Goal: Information Seeking & Learning: Find specific fact

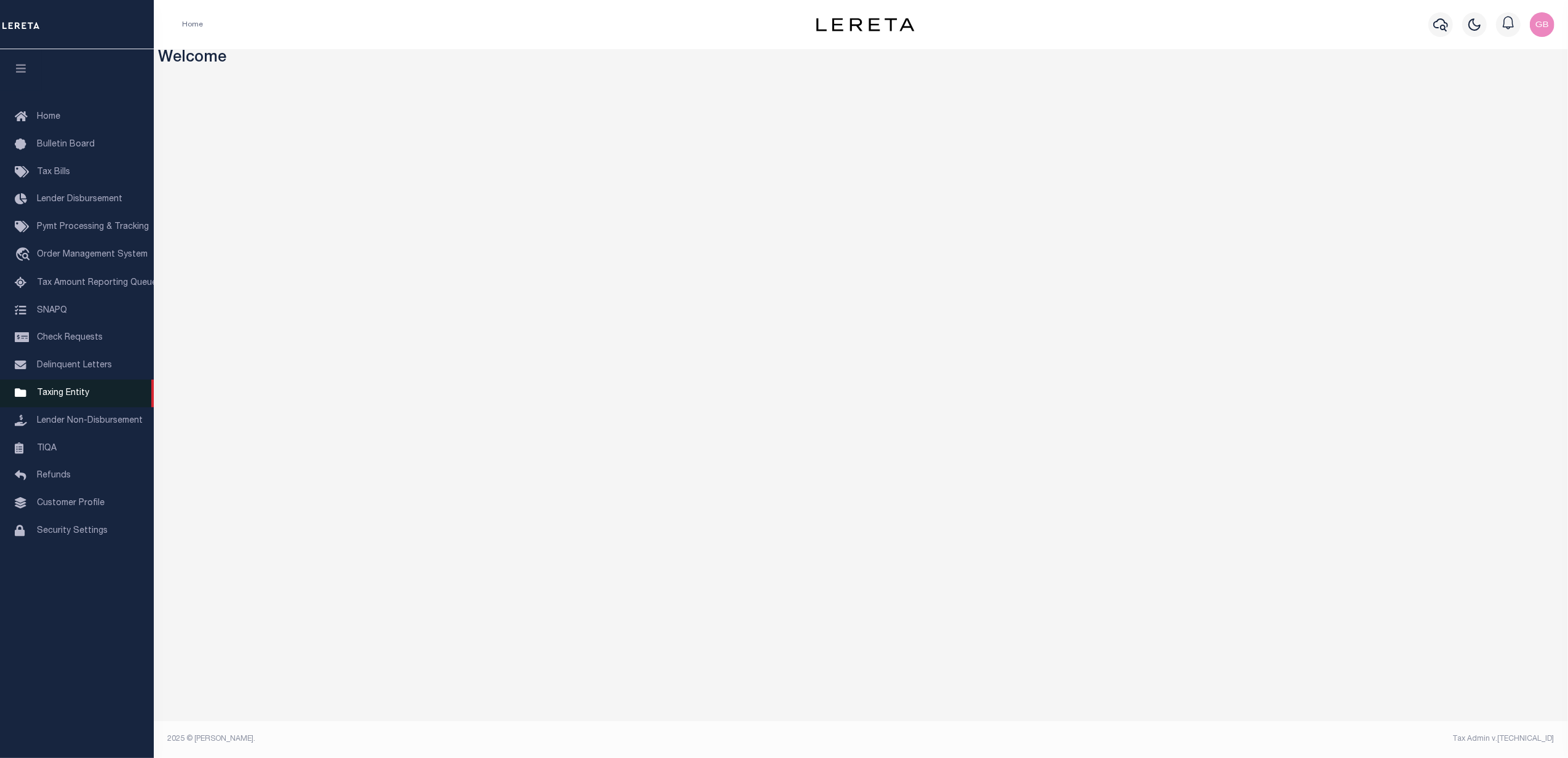
click at [53, 398] on span "Taxing Entity" at bounding box center [63, 393] width 52 height 9
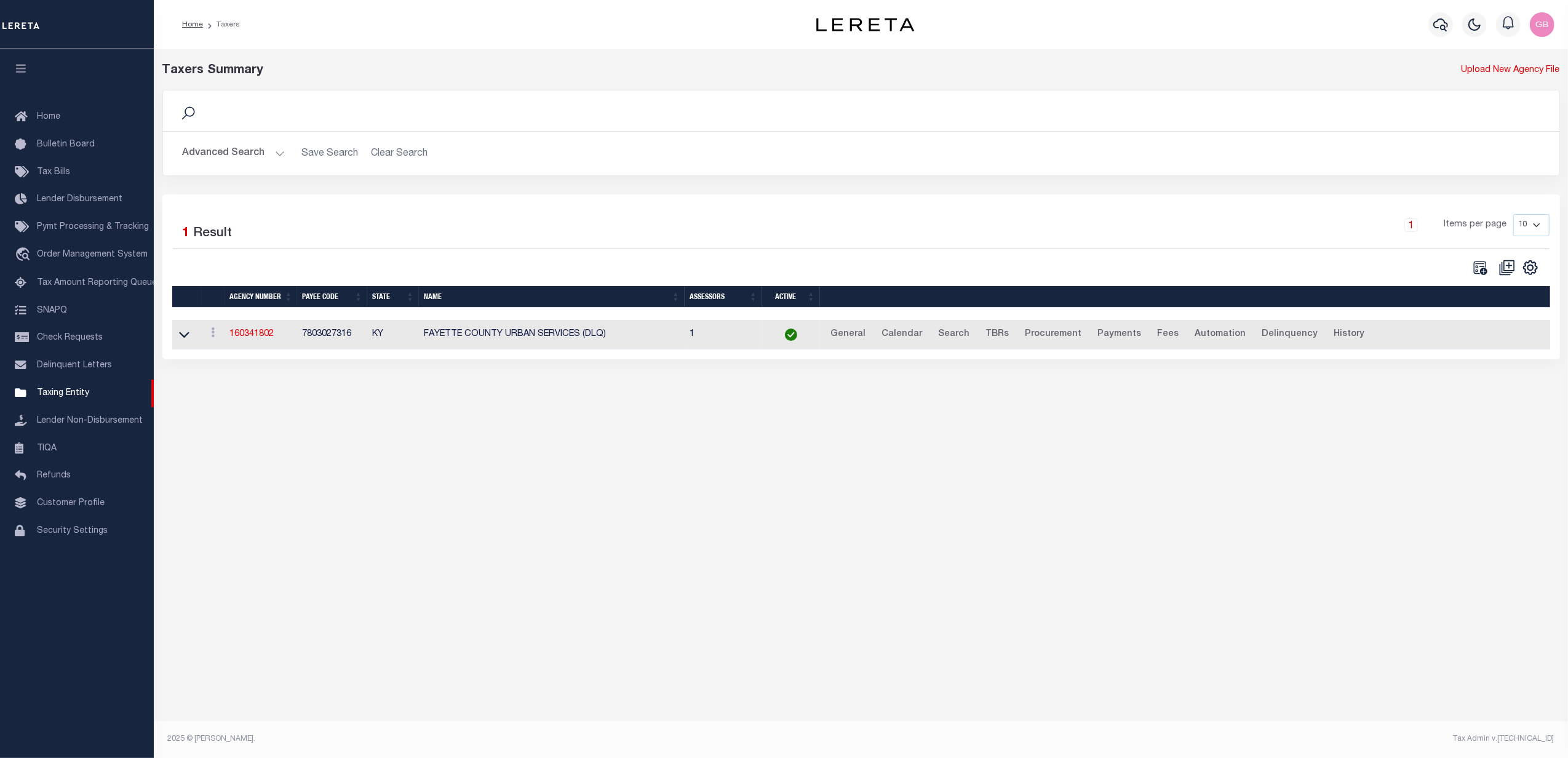
click at [255, 154] on button "Advanced Search" at bounding box center [233, 153] width 102 height 24
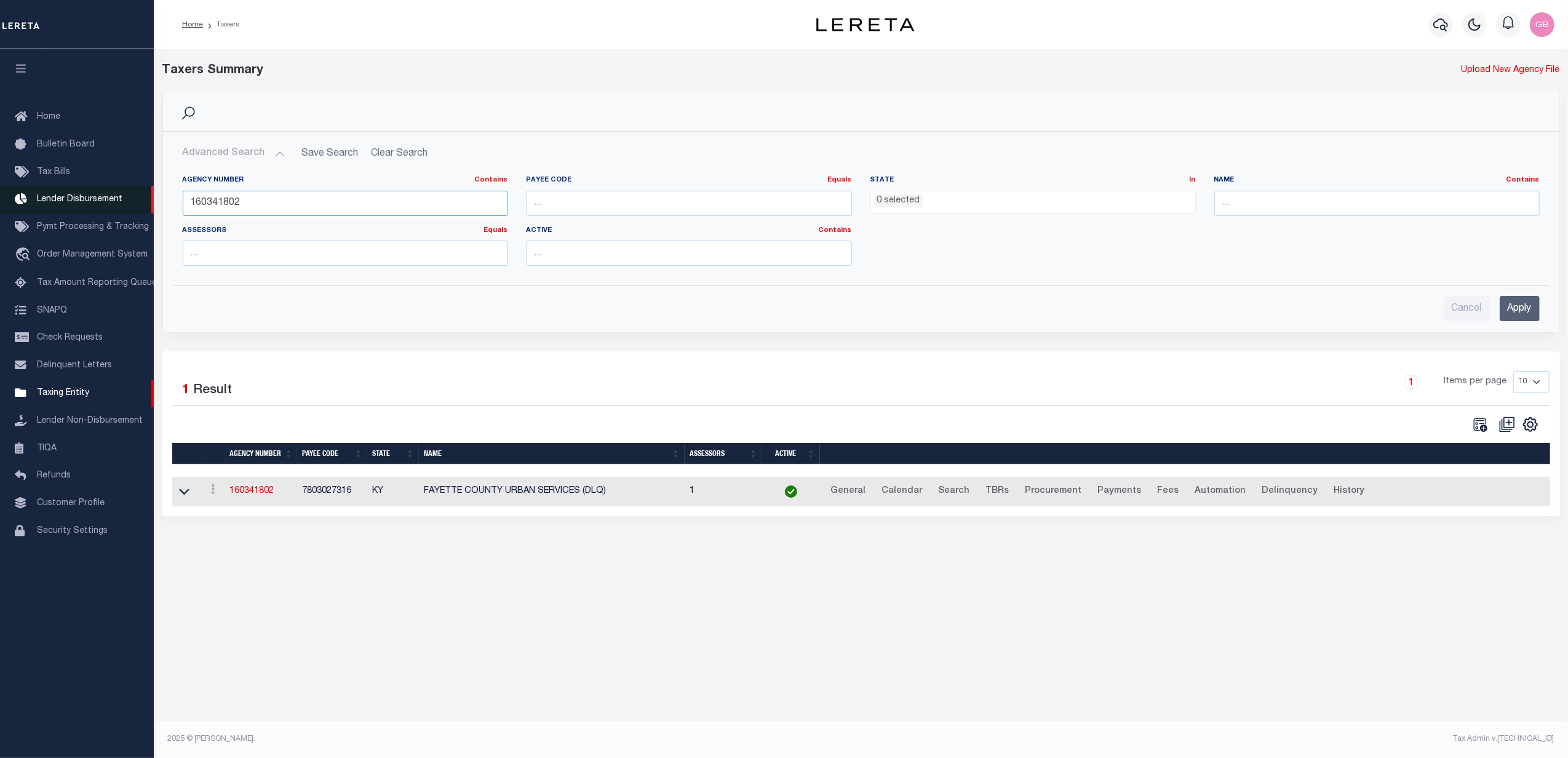
drag, startPoint x: 282, startPoint y: 204, endPoint x: 86, endPoint y: 194, distance: 196.3
click at [41, 201] on div "Home Taxers Profile" at bounding box center [784, 366] width 1568 height 732
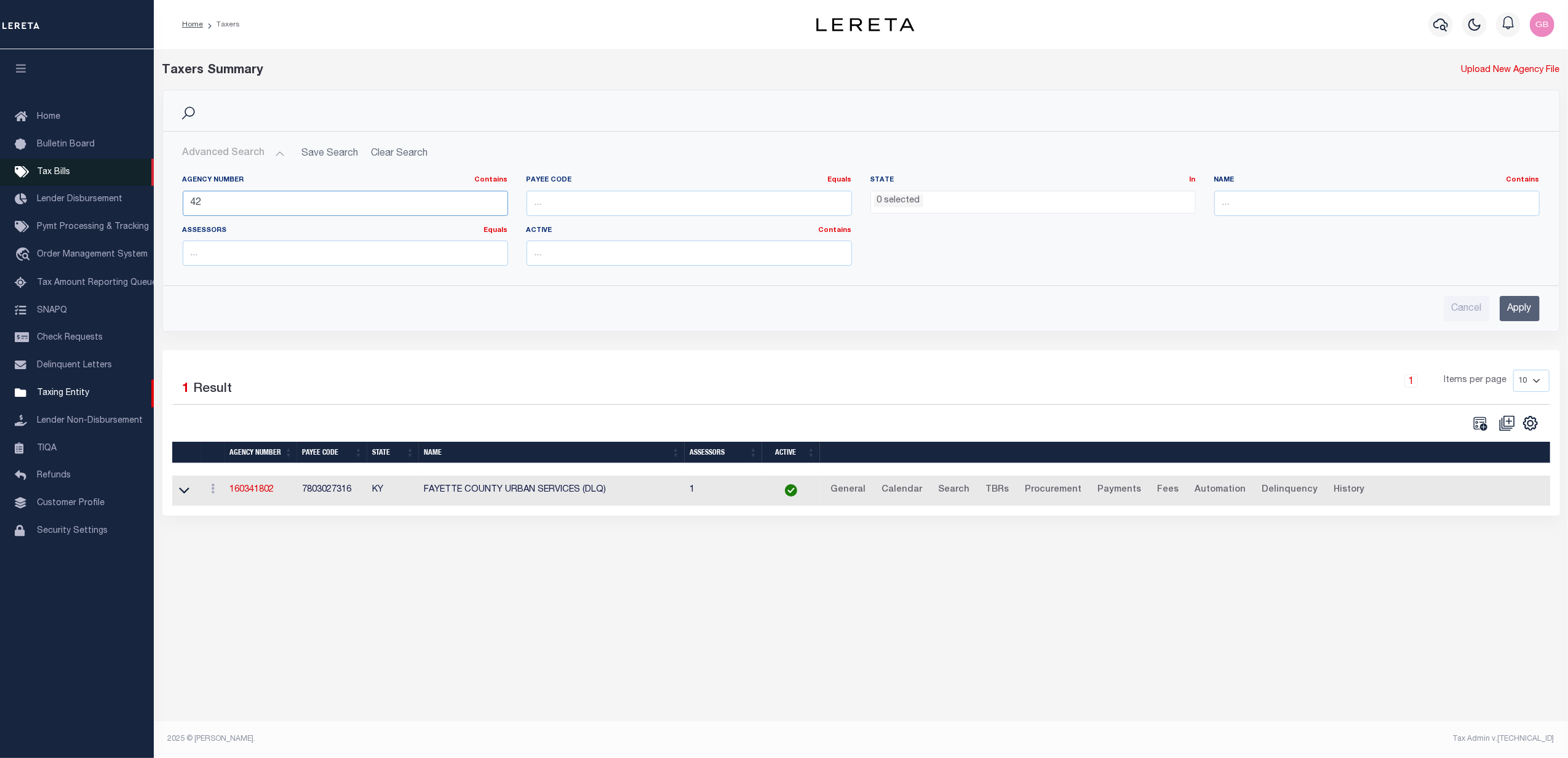
type input "42"
click at [1518, 315] on input "Apply" at bounding box center [1520, 309] width 40 height 26
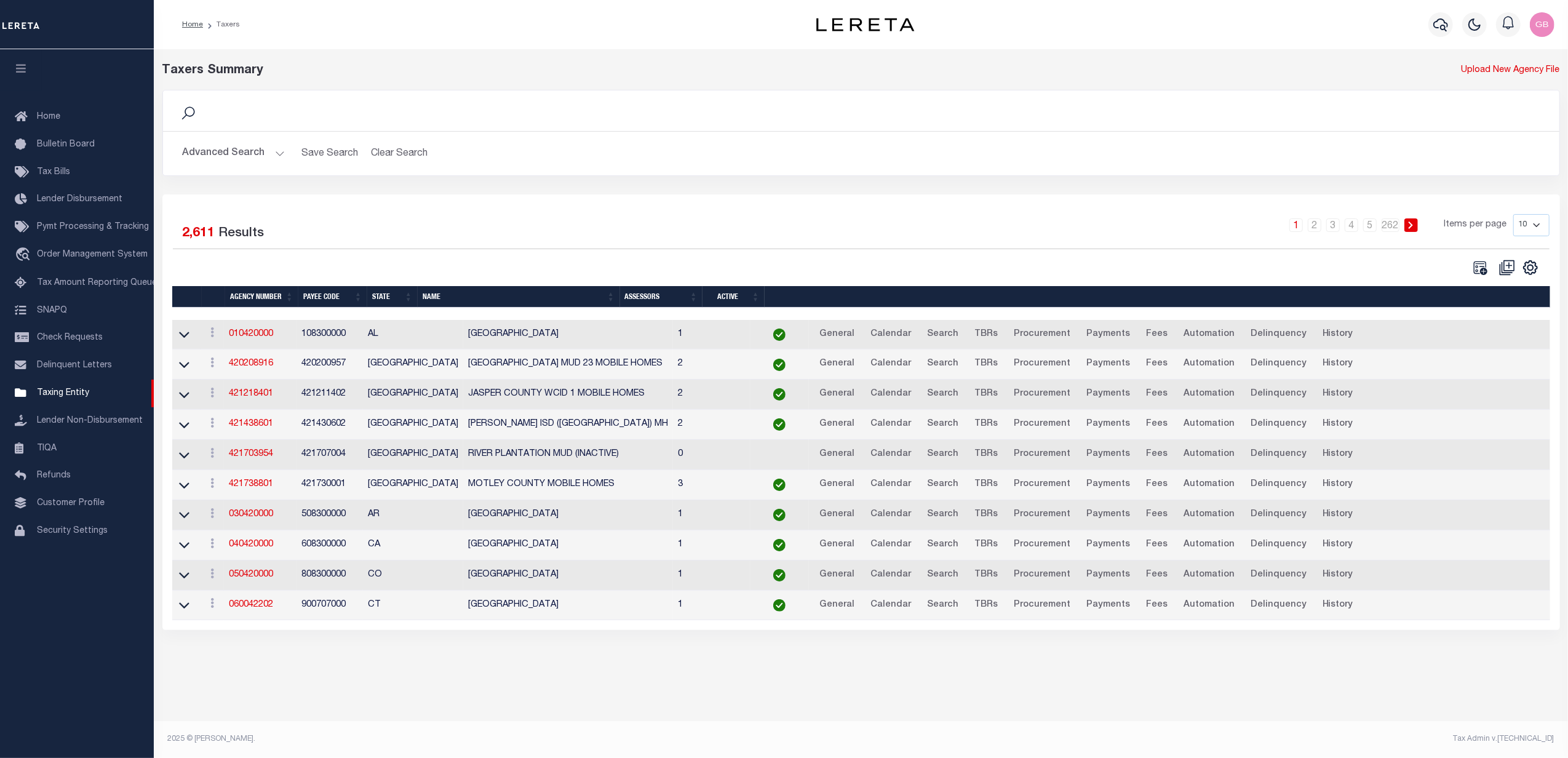
click at [1532, 232] on select "10 25 50 100" at bounding box center [1532, 225] width 37 height 22
select select "100"
click at [1514, 215] on select "10 25 50 100" at bounding box center [1532, 225] width 37 height 22
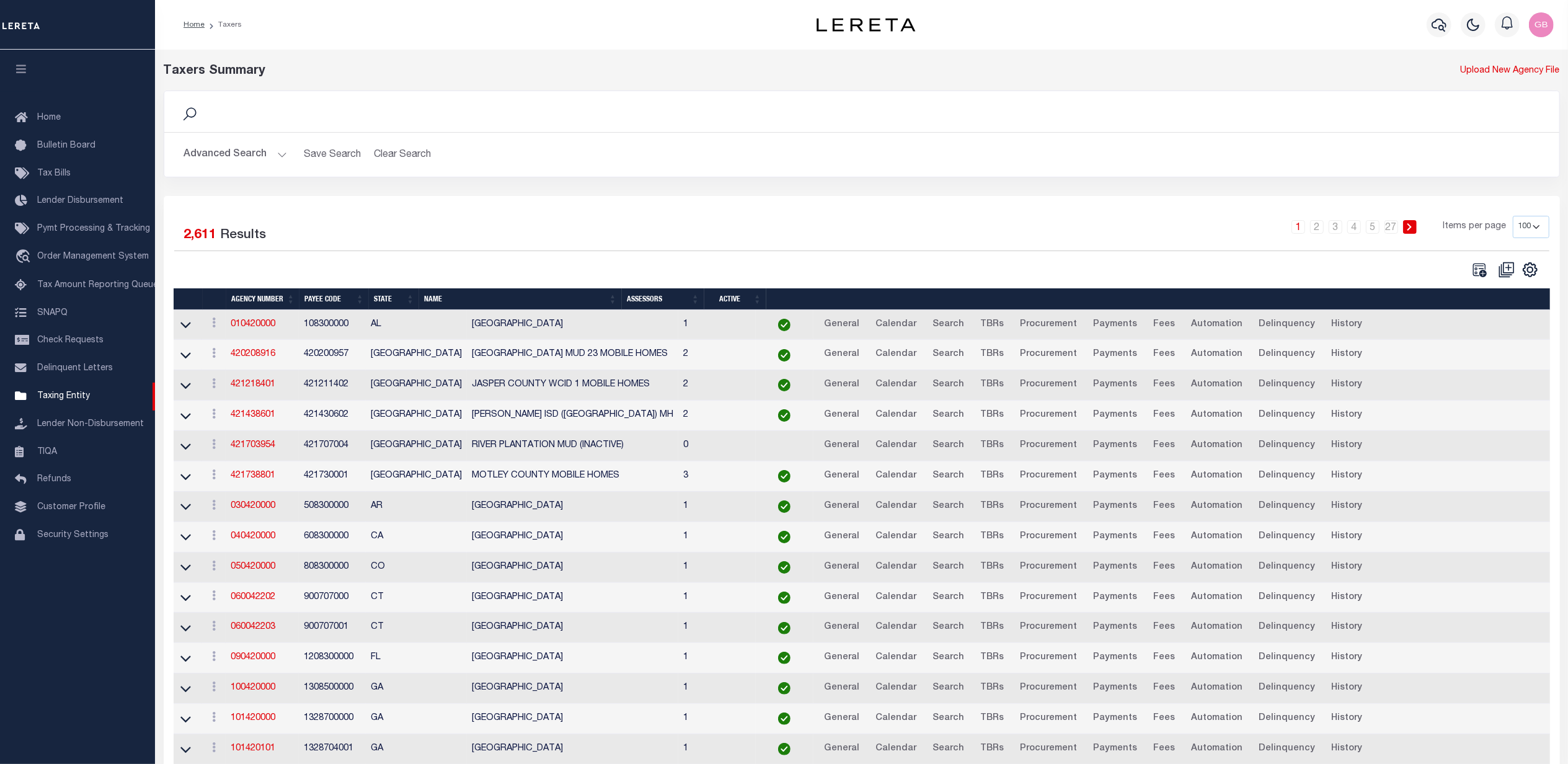
click at [275, 159] on button "Advanced Search" at bounding box center [235, 154] width 103 height 24
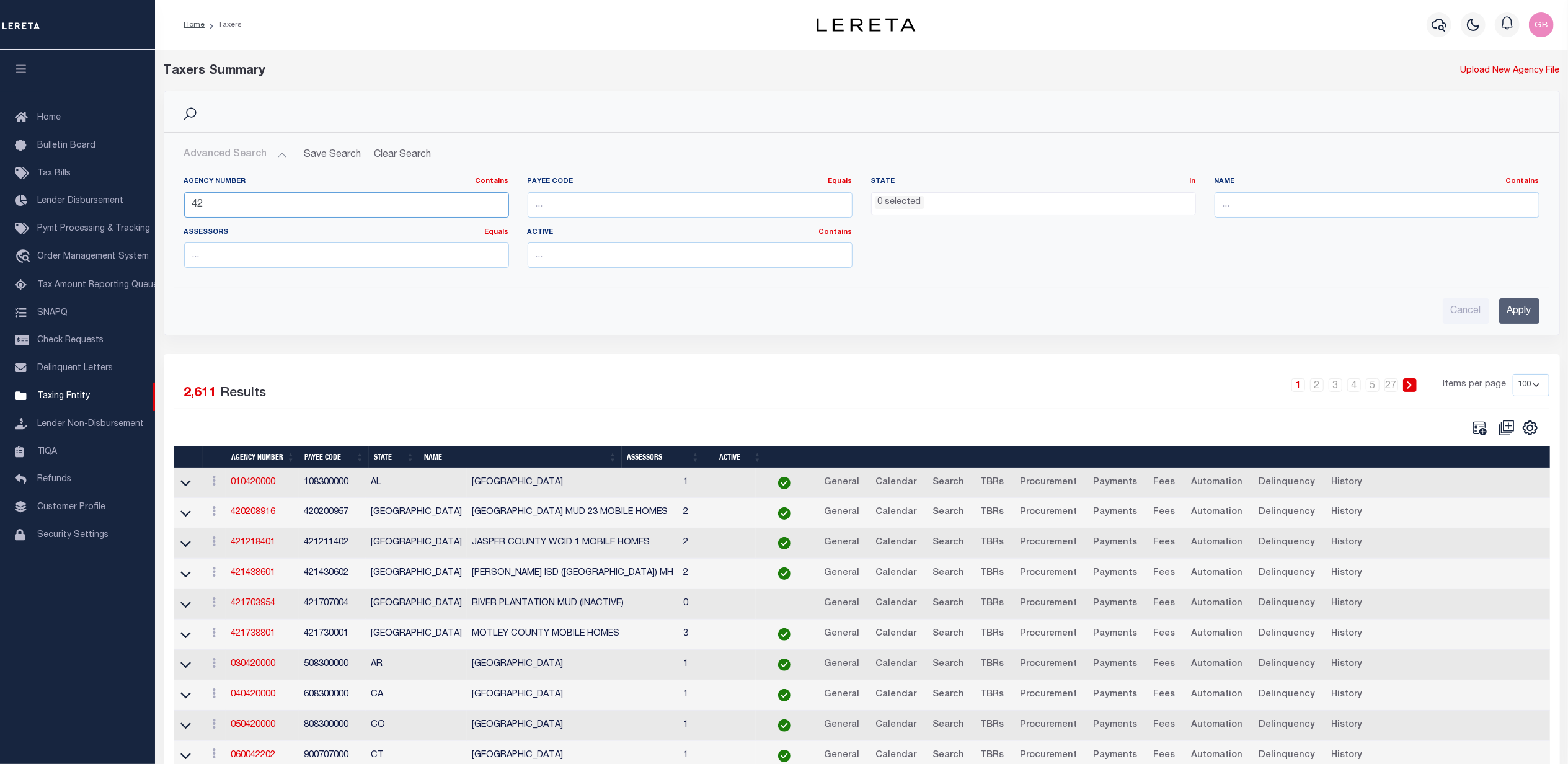
click at [269, 199] on input "42" at bounding box center [346, 205] width 325 height 26
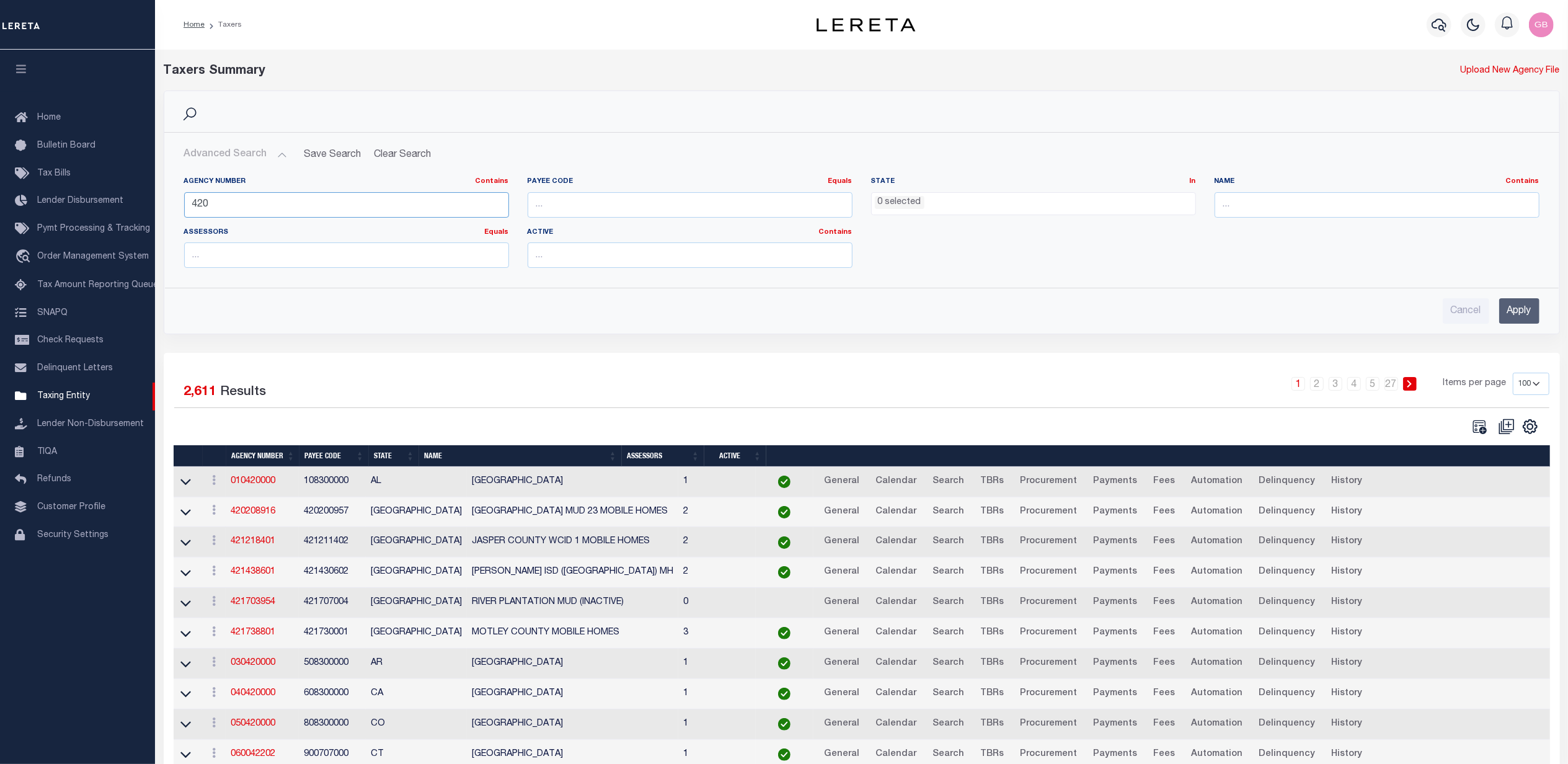
type input "420"
click at [1521, 313] on input "Apply" at bounding box center [1519, 311] width 40 height 26
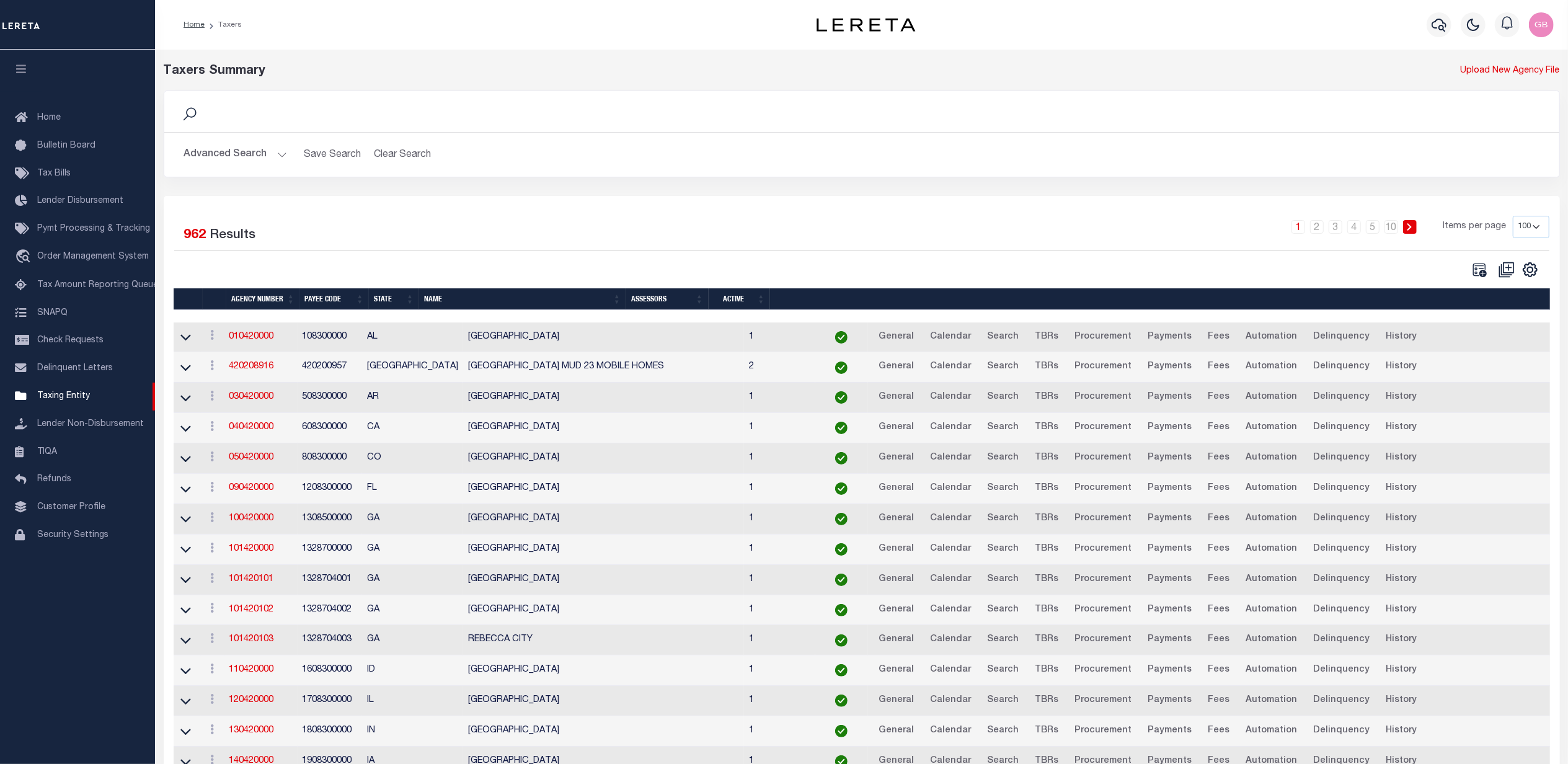
click at [274, 163] on button "Advanced Search" at bounding box center [235, 154] width 103 height 24
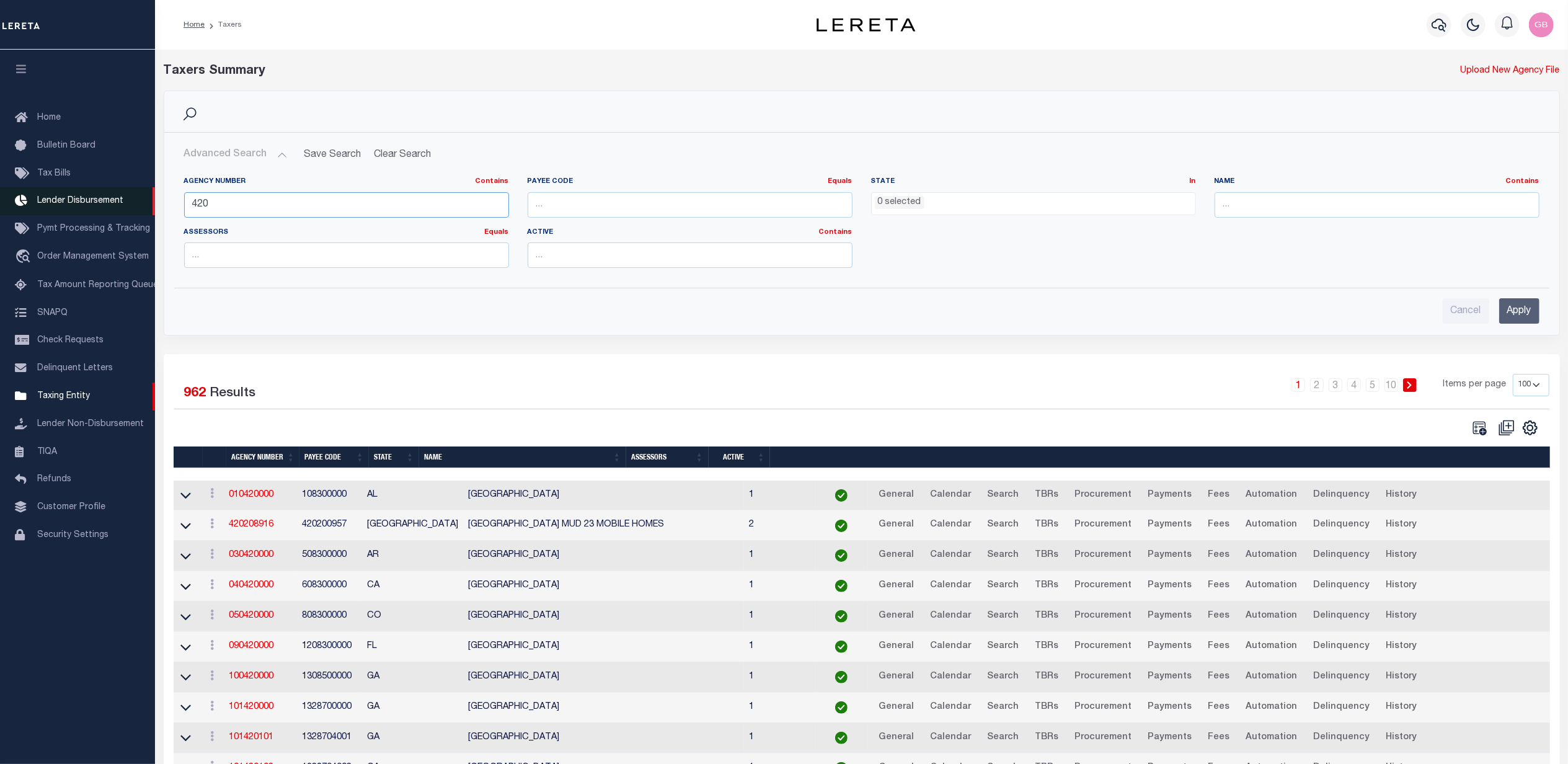
drag, startPoint x: 296, startPoint y: 207, endPoint x: 99, endPoint y: 189, distance: 197.8
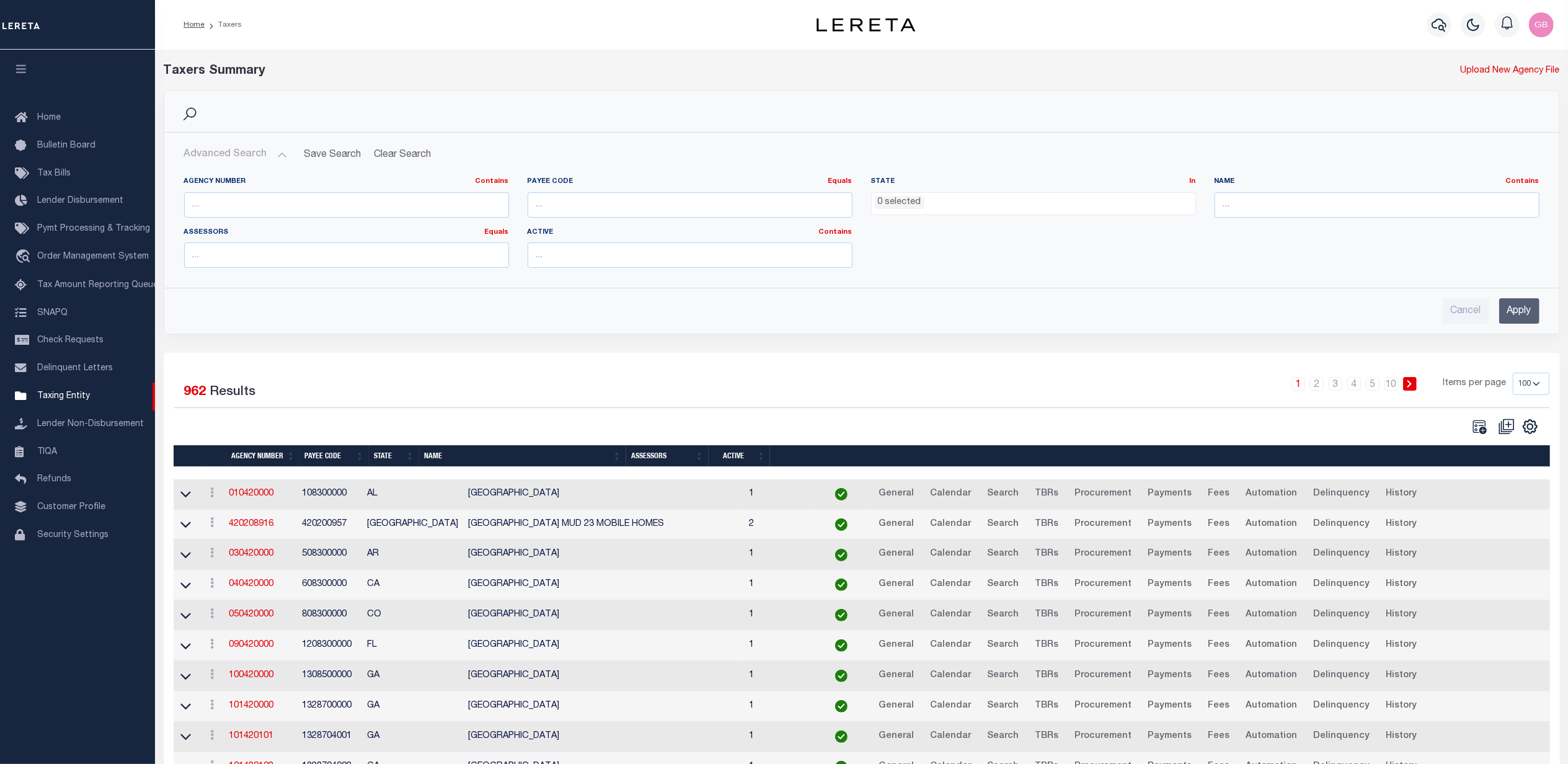
click at [1054, 194] on ul "0 selected" at bounding box center [1033, 201] width 323 height 16
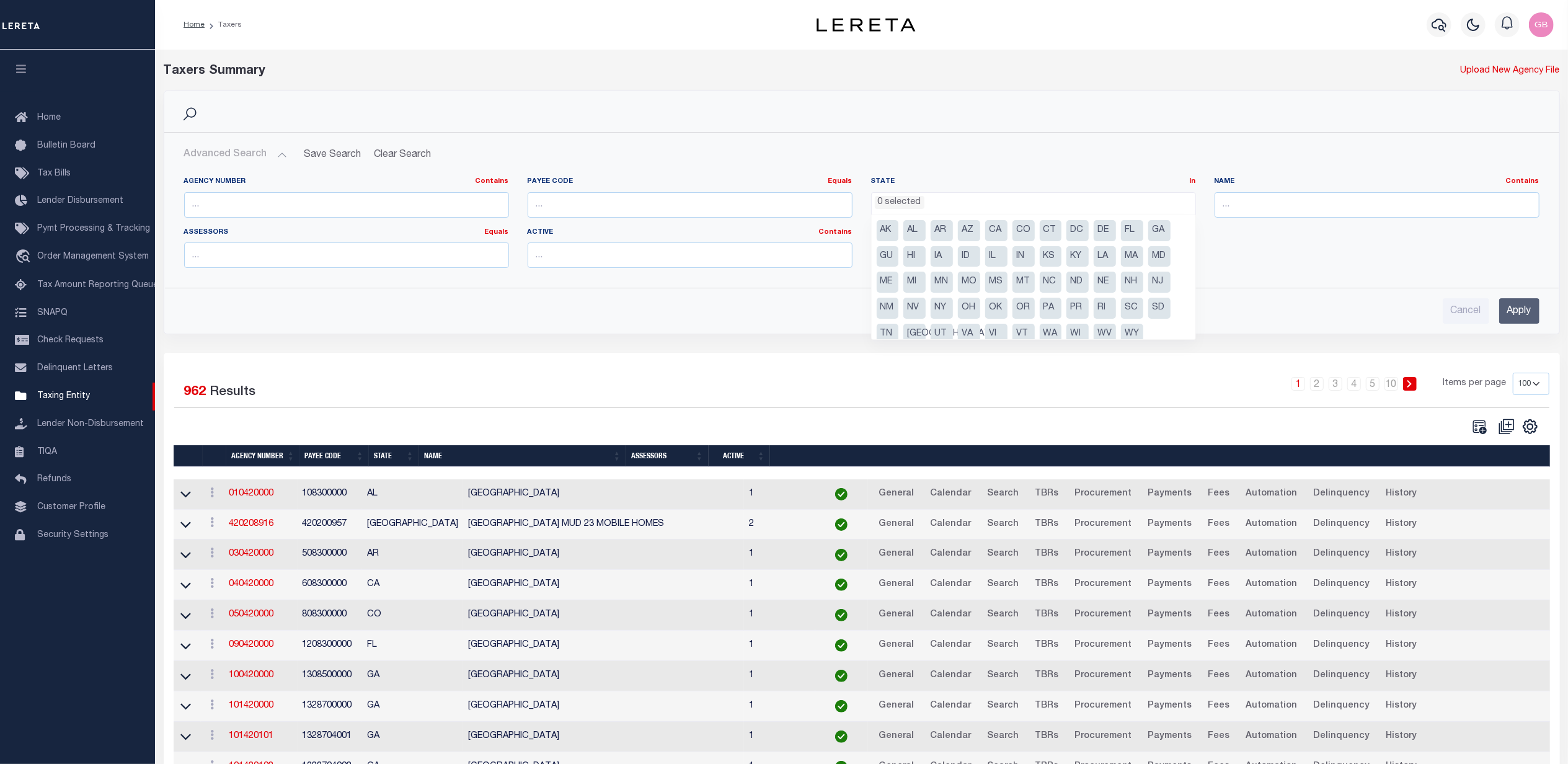
click at [901, 332] on ul "AK AL AR AZ CA CO CT DC DE FL GA GU HI IA ID IL IN KS KY LA MA MD ME MI MN MO M…" at bounding box center [1033, 278] width 323 height 124
click at [915, 332] on li "TX" at bounding box center [914, 334] width 22 height 21
select select "TX"
click at [1517, 318] on input "Apply" at bounding box center [1519, 311] width 40 height 26
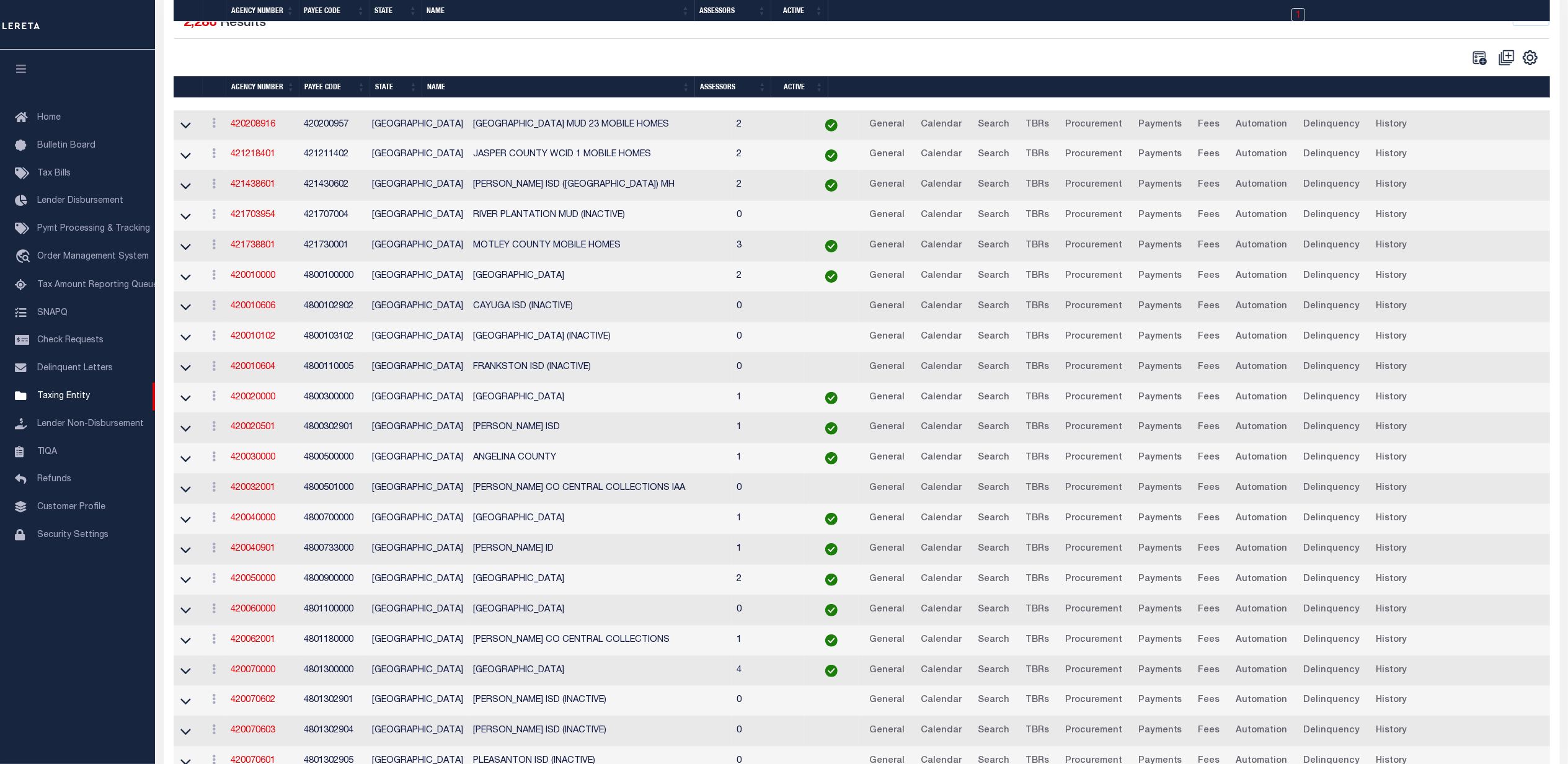
scroll to position [331, 0]
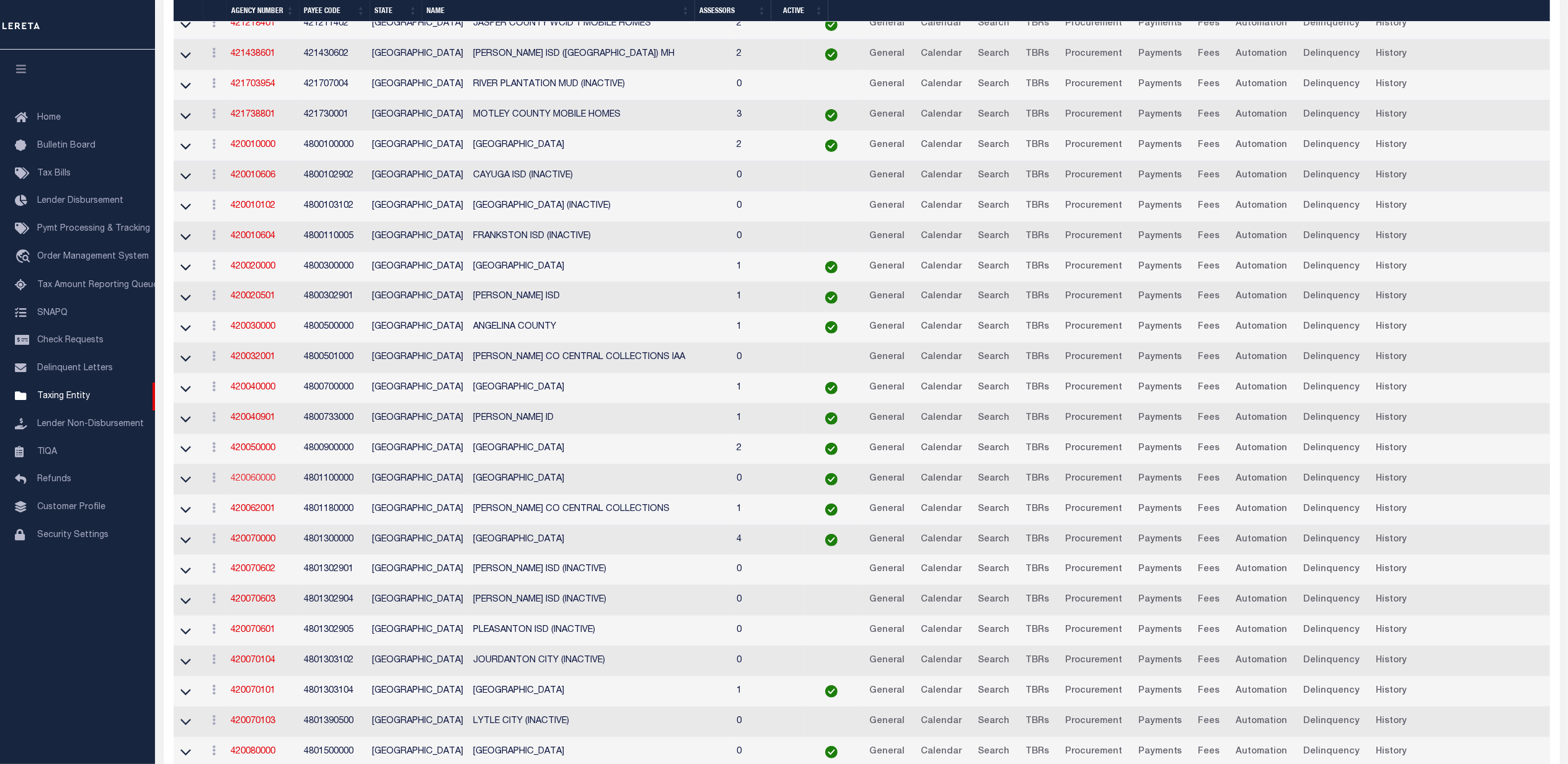
click at [252, 483] on link "420060000" at bounding box center [253, 479] width 45 height 9
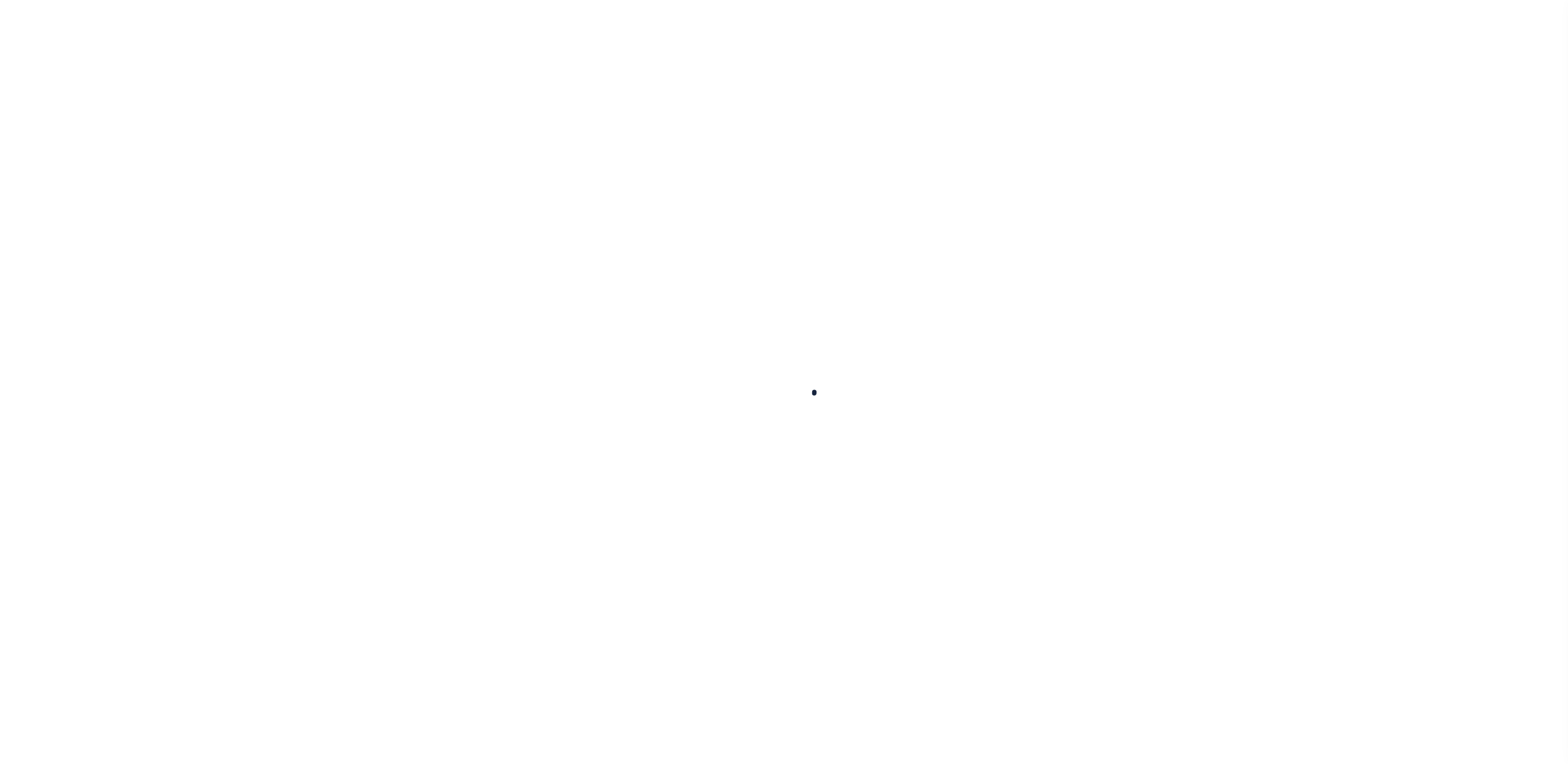
select select
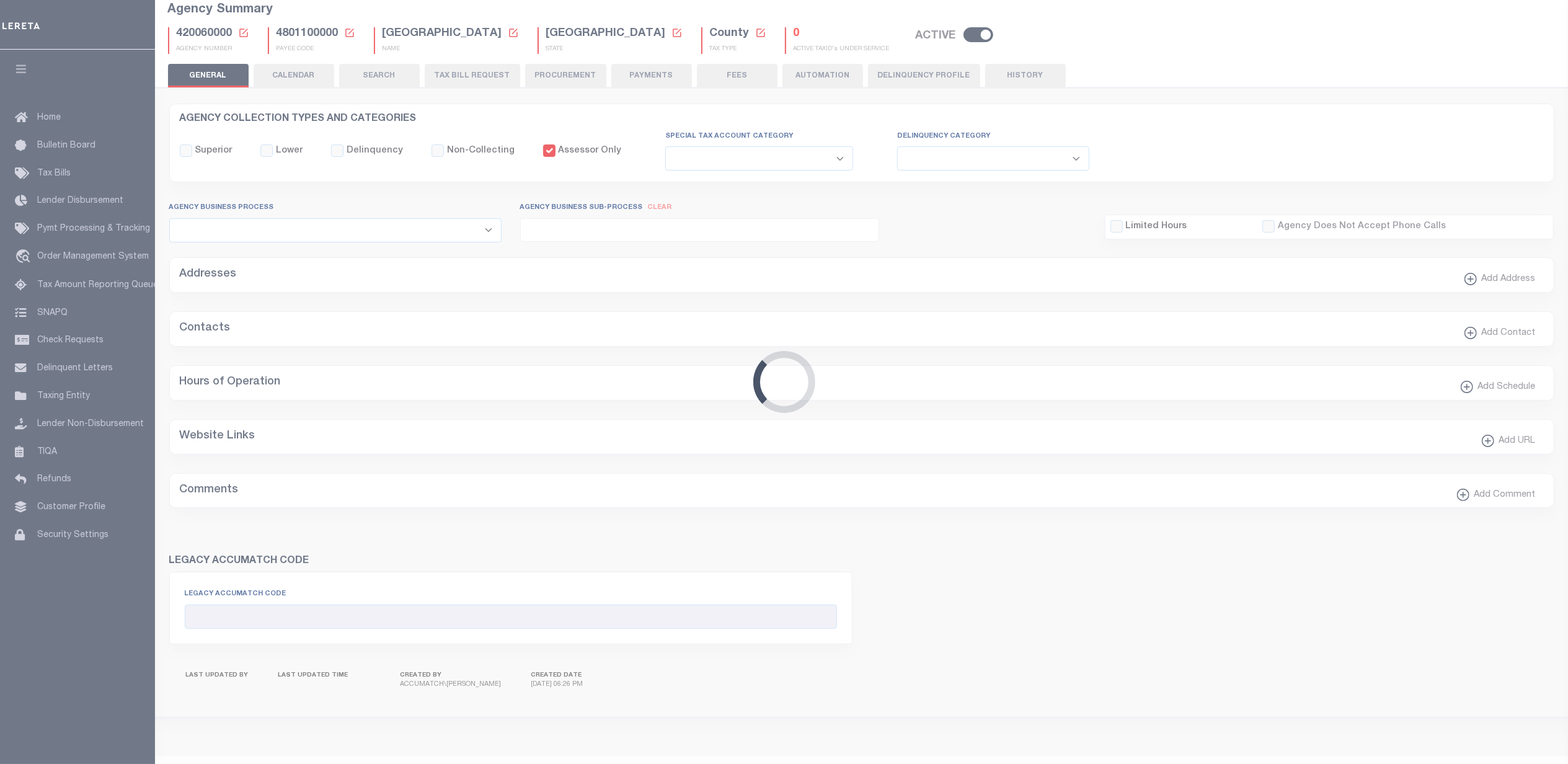
checkbox input "false"
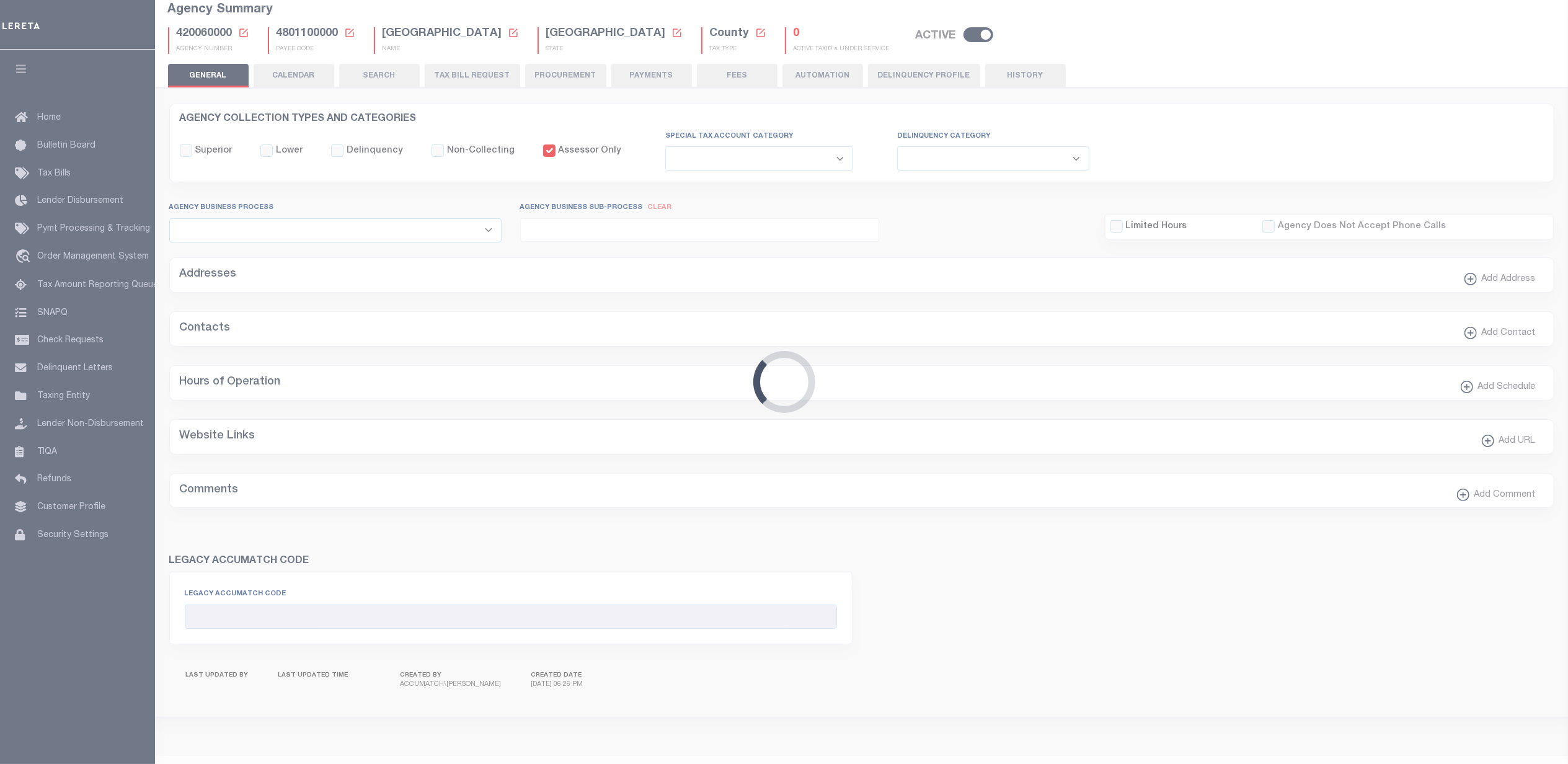
type input "4801100000"
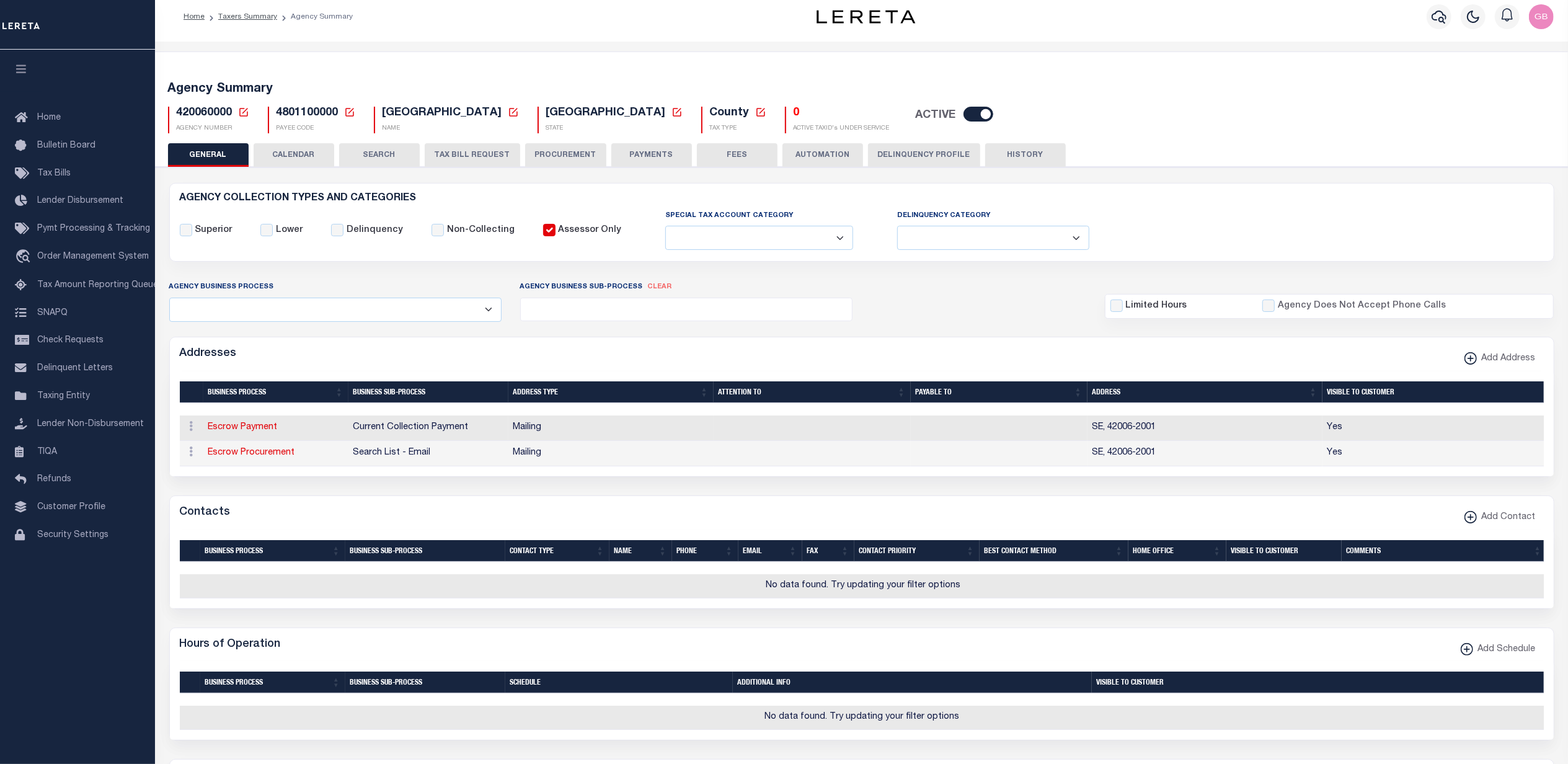
scroll to position [0, 0]
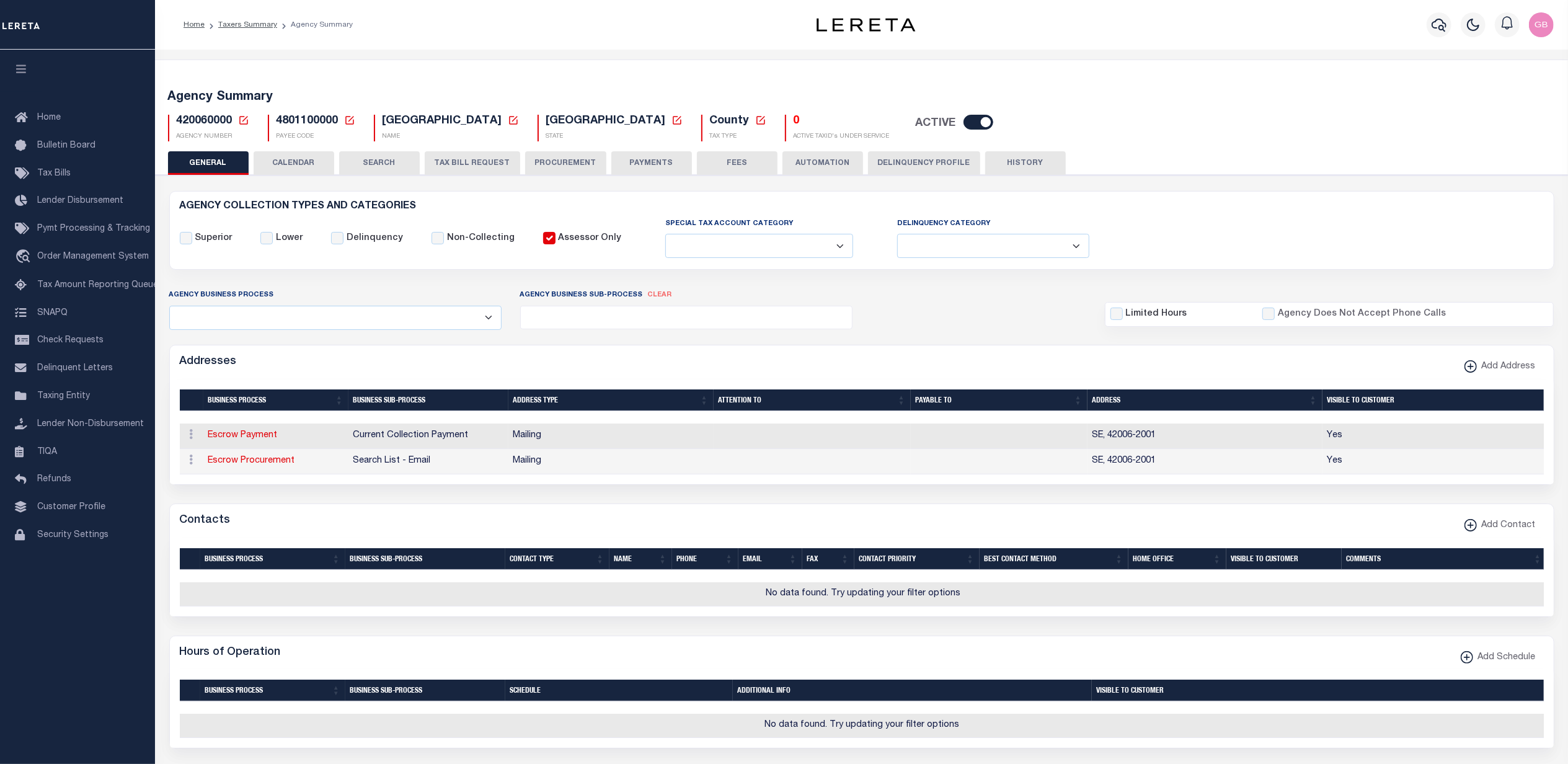
click at [1003, 164] on button "HISTORY" at bounding box center [1025, 163] width 80 height 24
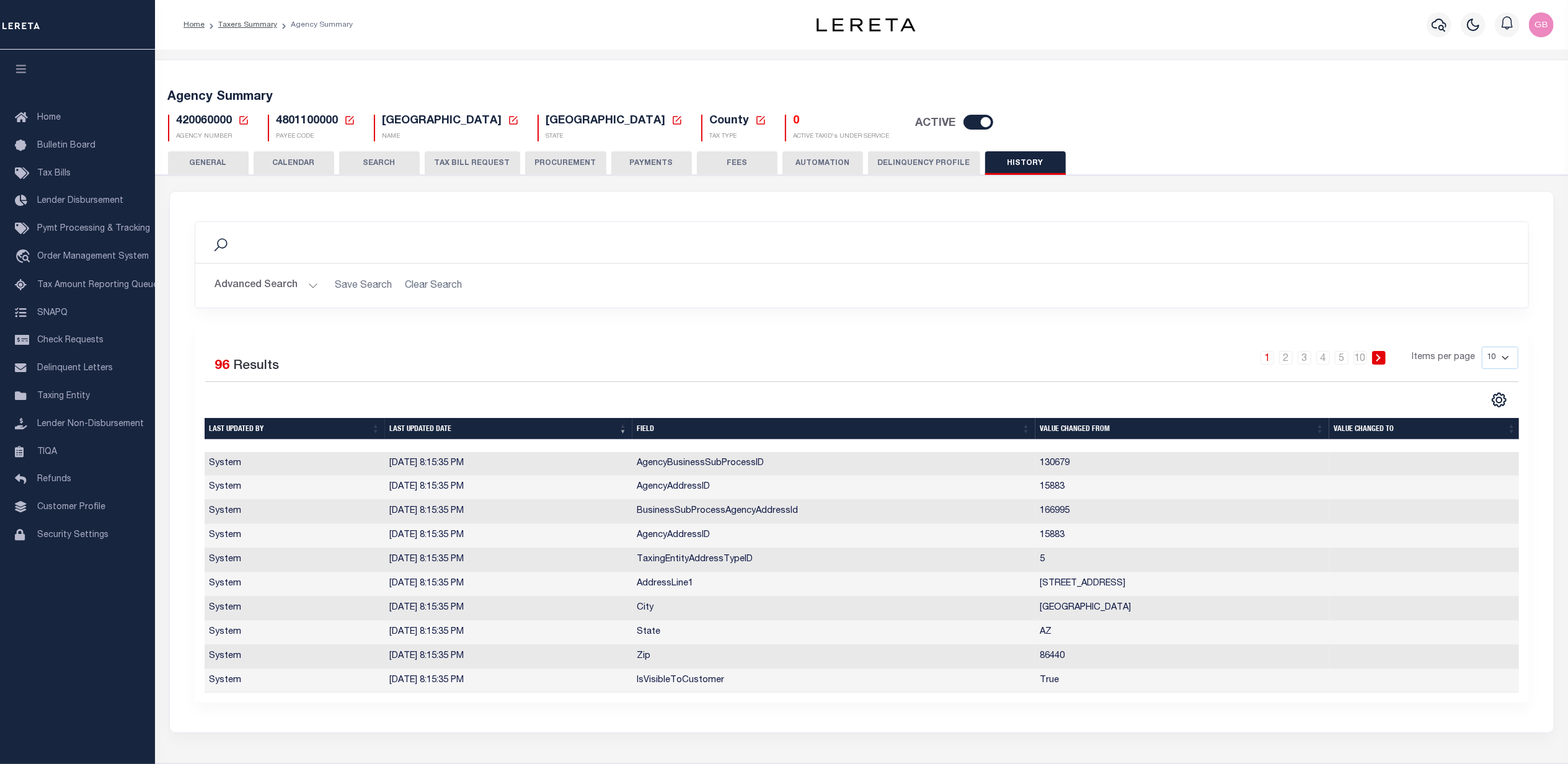
drag, startPoint x: 1504, startPoint y: 355, endPoint x: 1504, endPoint y: 363, distance: 8.0
click at [1504, 355] on select "10 25 50 100" at bounding box center [1500, 358] width 37 height 22
select select "100"
click at [1482, 347] on select "10 25 50 100" at bounding box center [1500, 358] width 37 height 22
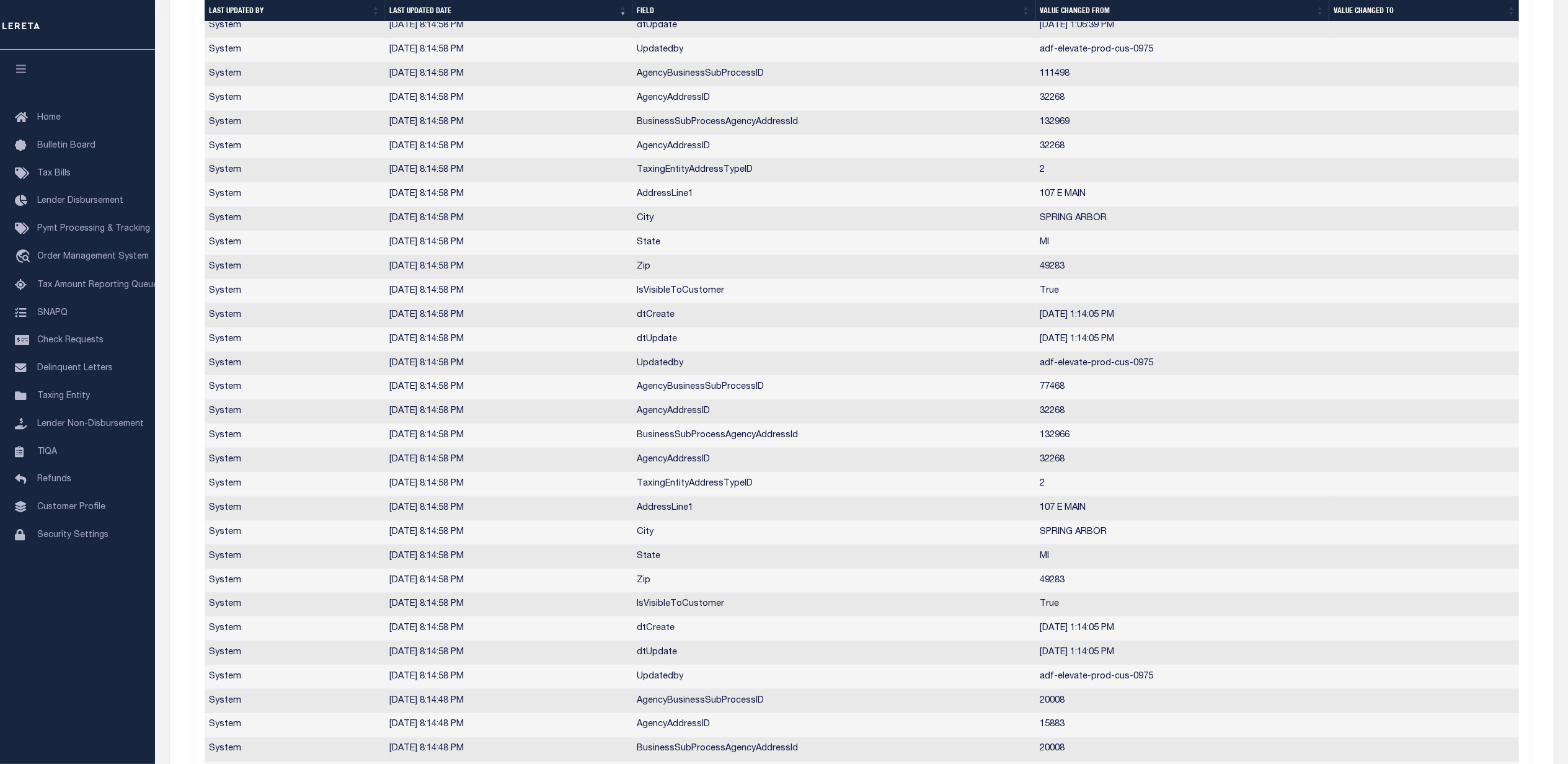
scroll to position [1339, 0]
